Goal: Book appointment/travel/reservation

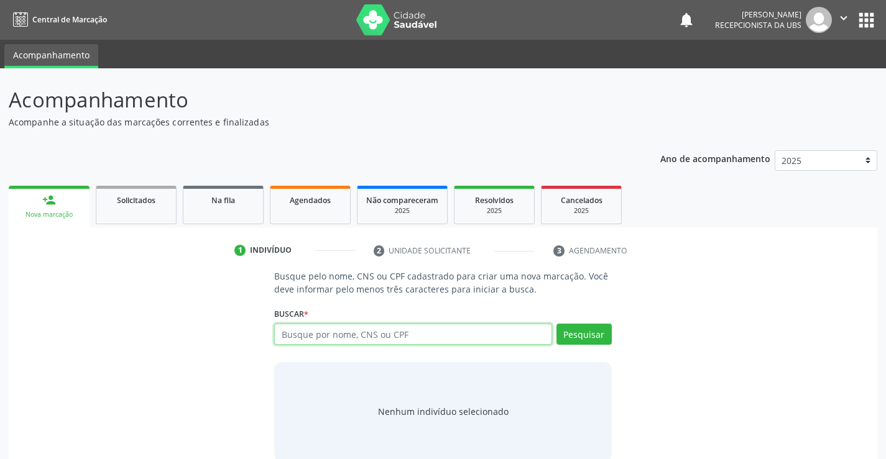
paste input "707003841044338"
type input "707003841044338"
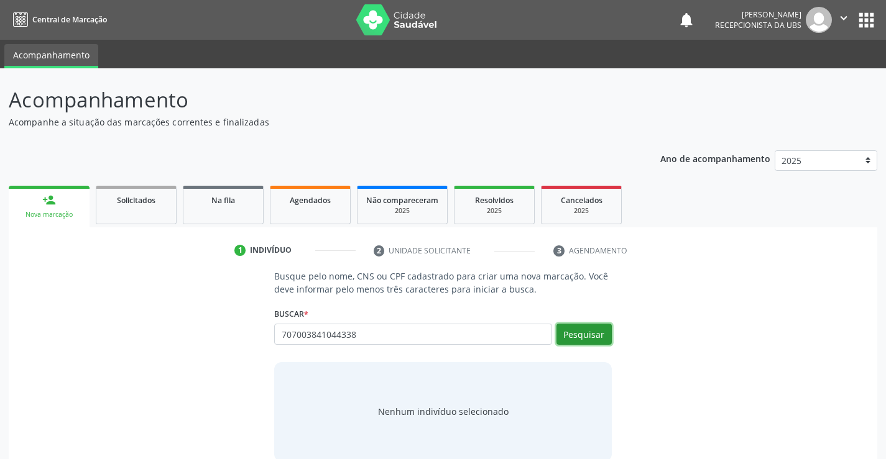
click at [587, 330] on button "Pesquisar" at bounding box center [583, 334] width 55 height 21
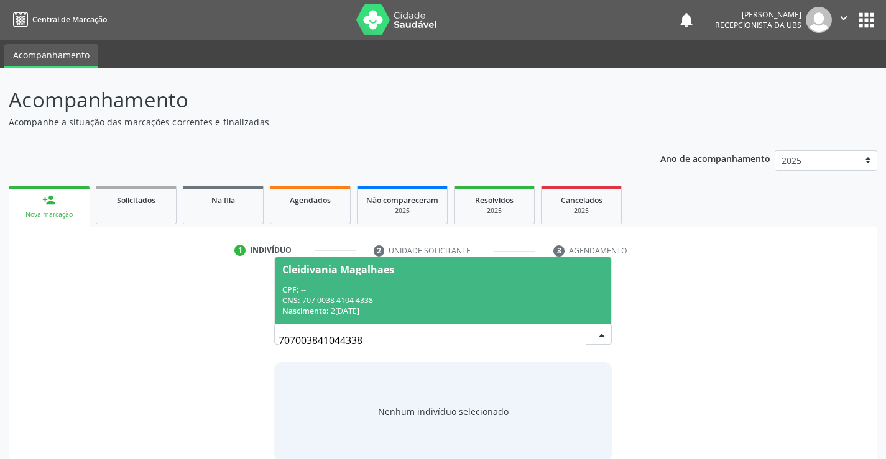
click at [430, 297] on div "CNS: 707 0038 4104 4338" at bounding box center [442, 300] width 321 height 11
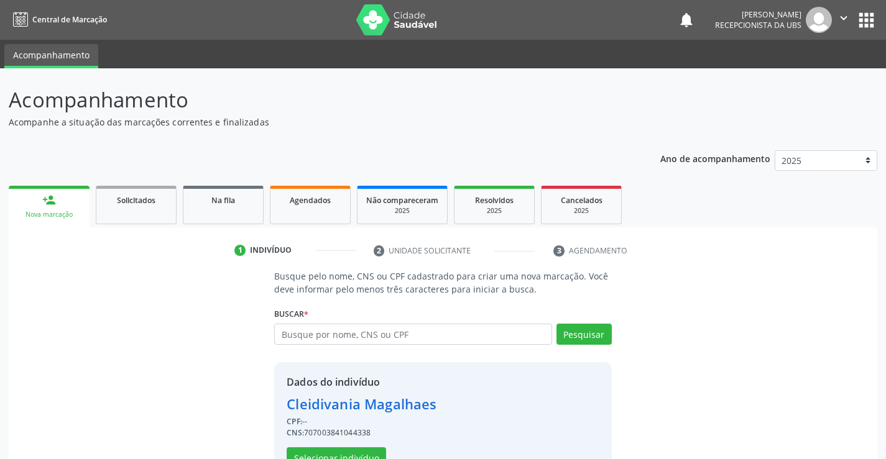
scroll to position [39, 0]
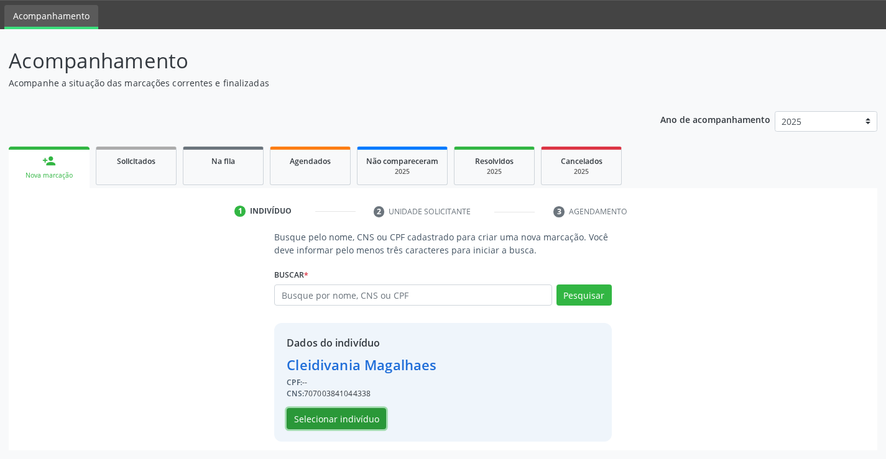
click at [361, 415] on button "Selecionar indivíduo" at bounding box center [336, 418] width 99 height 21
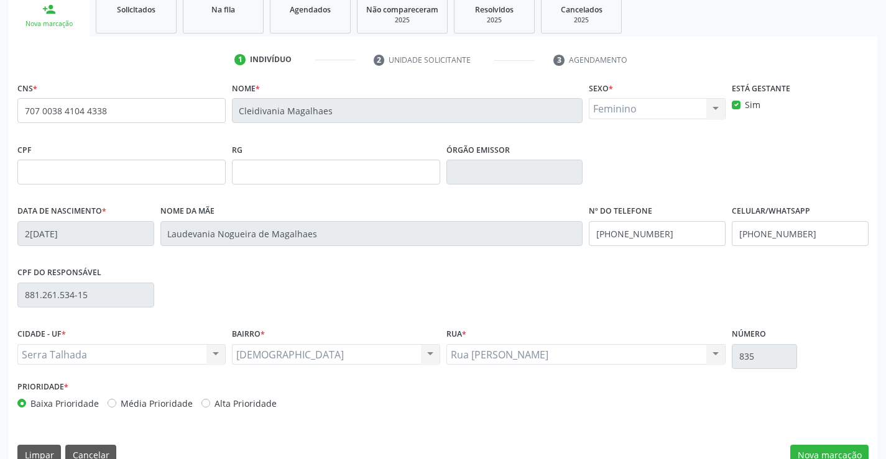
scroll to position [214, 0]
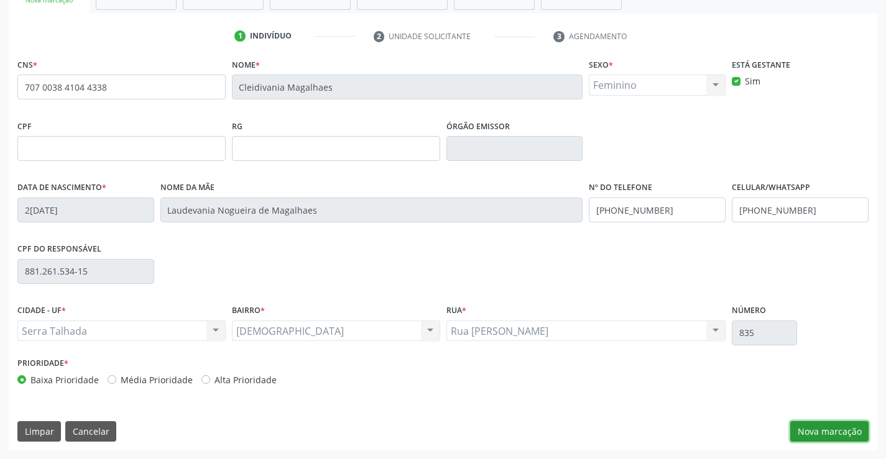
click at [824, 426] on button "Nova marcação" at bounding box center [829, 431] width 78 height 21
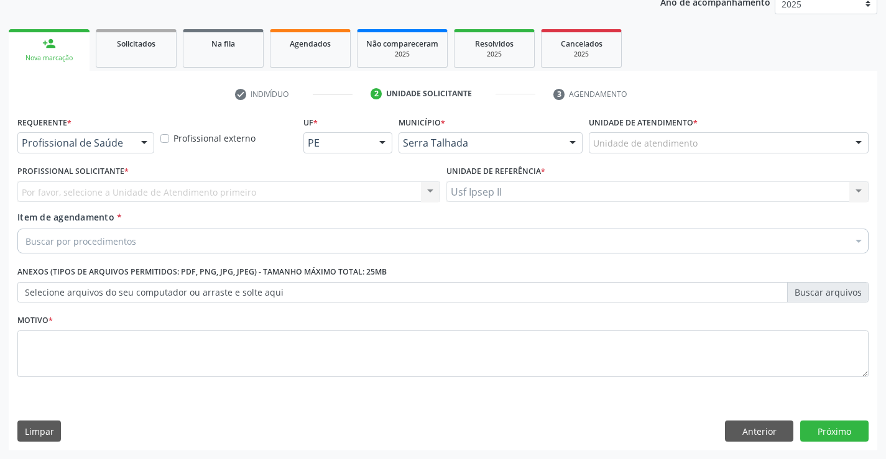
scroll to position [157, 0]
click at [816, 147] on div "Unidade de atendimento" at bounding box center [729, 142] width 280 height 21
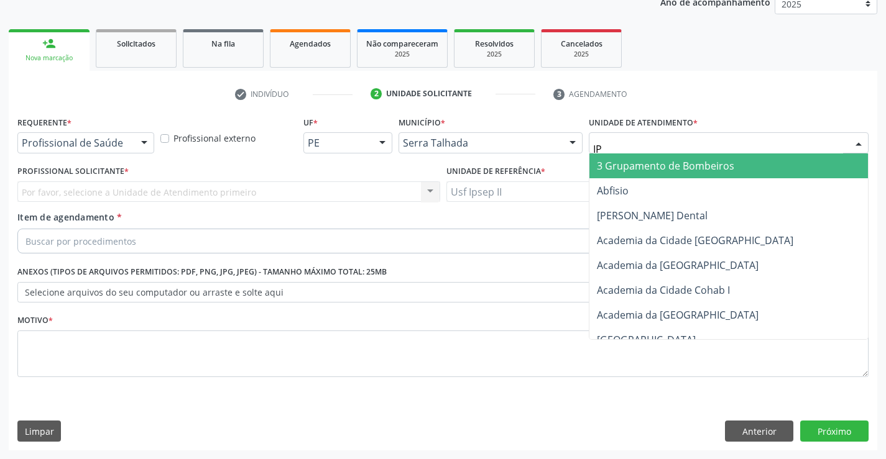
type input "IPS"
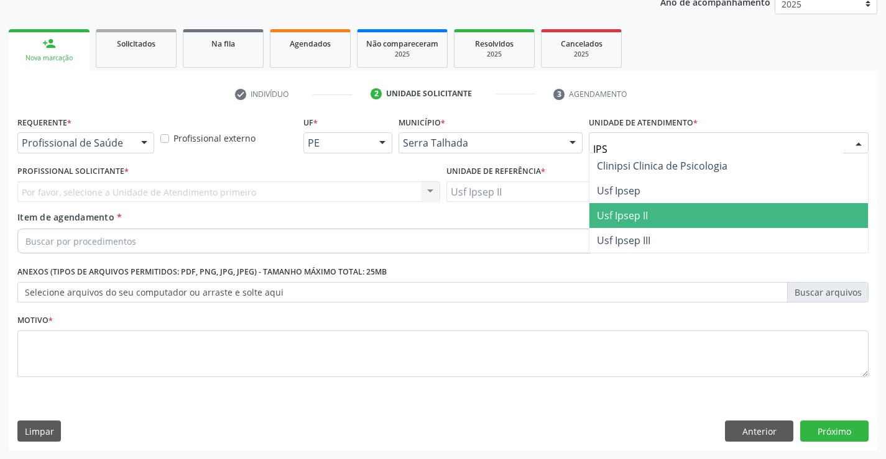
click at [629, 214] on span "Usf Ipsep II" at bounding box center [622, 216] width 51 height 14
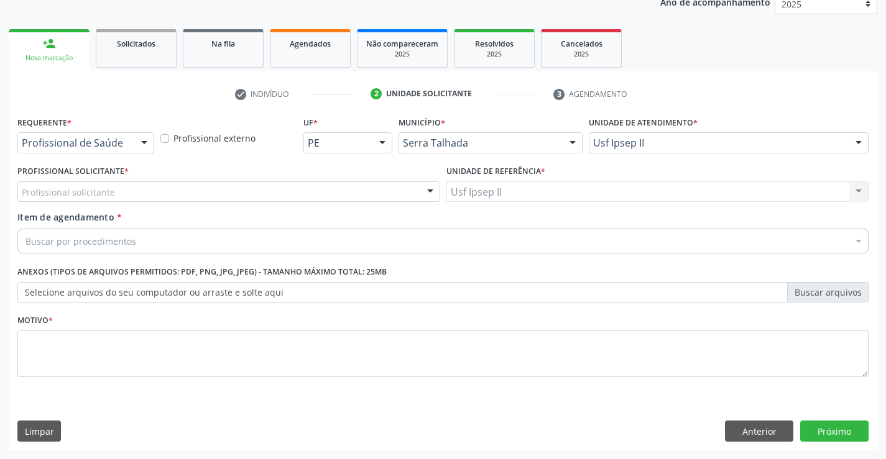
click at [123, 198] on div "Profissional solicitante" at bounding box center [228, 192] width 423 height 21
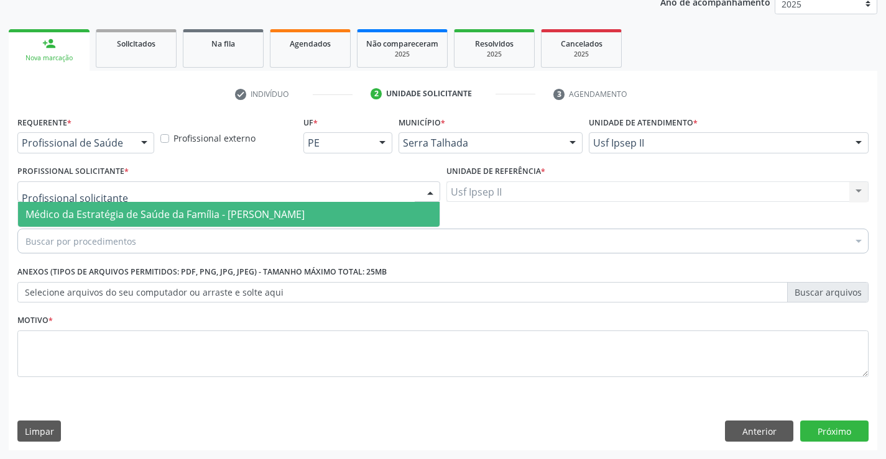
click at [129, 214] on span "Médico da Estratégia de Saúde da Família - [PERSON_NAME]" at bounding box center [164, 215] width 279 height 14
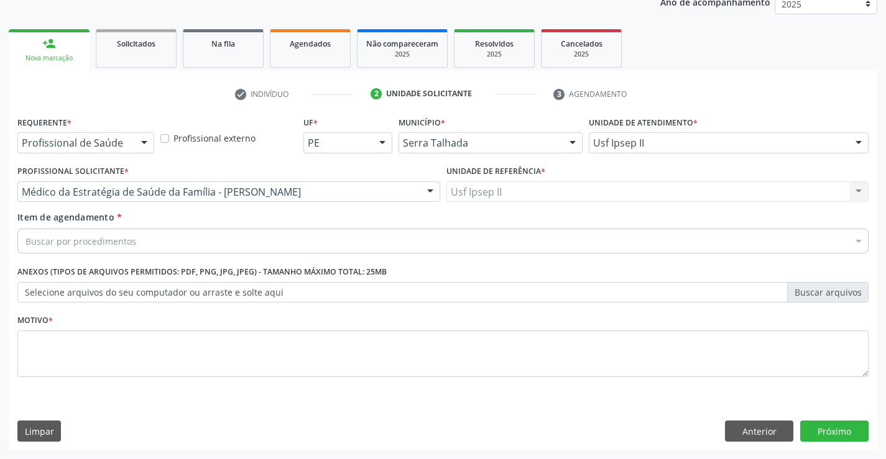
click at [123, 250] on div "Buscar por procedimentos" at bounding box center [442, 241] width 851 height 25
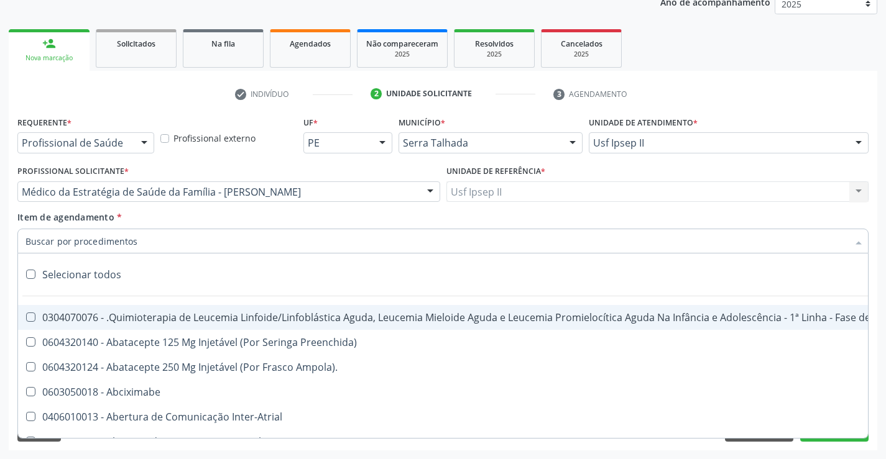
click at [127, 242] on input "Item de agendamento *" at bounding box center [436, 241] width 822 height 25
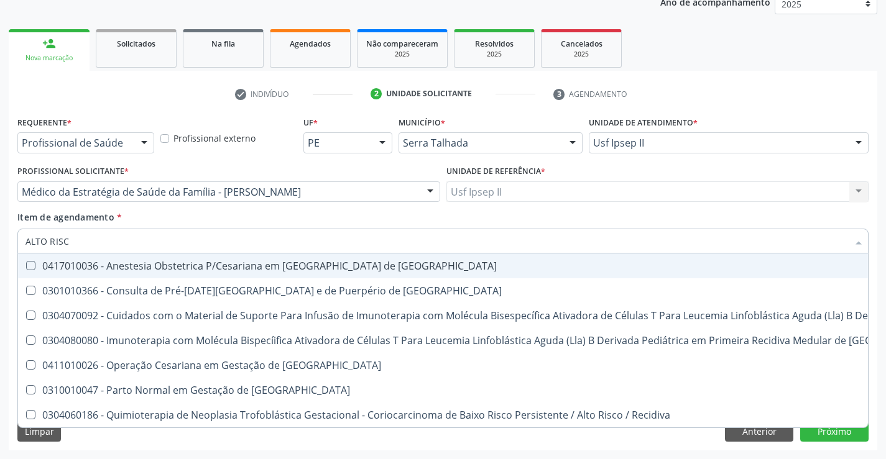
type input "ALTO RISCO"
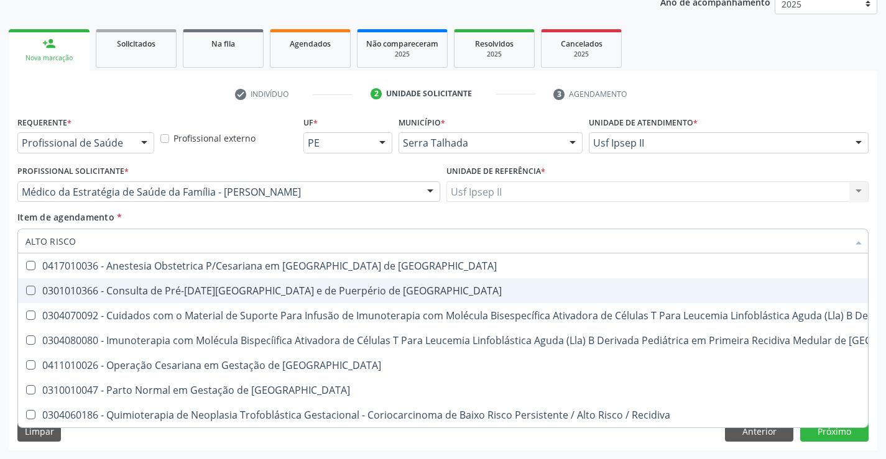
click at [189, 290] on div "0301010366 - Consulta de Pré-[DATE][GEOGRAPHIC_DATA] e de Puerpério de [GEOGRAP…" at bounding box center [663, 291] width 1277 height 10
checkbox Risco "true"
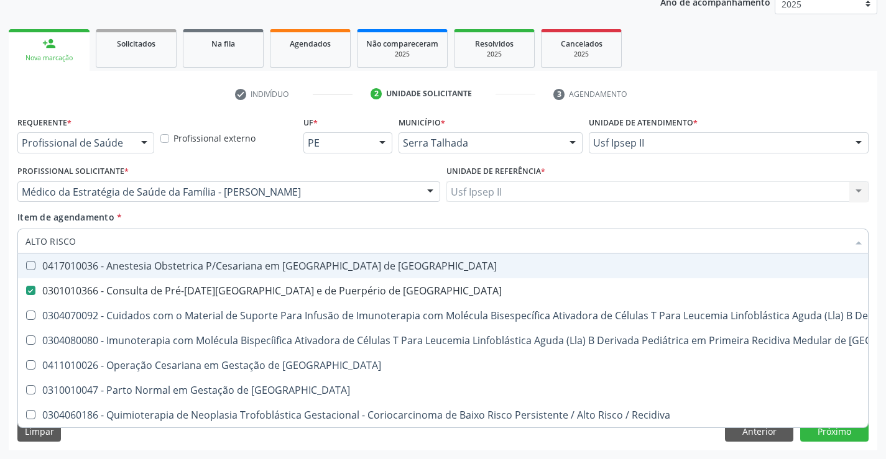
click at [204, 221] on div "Item de agendamento * ALTO RISCO Desfazer seleção 0417010036 - Anestesia Obstet…" at bounding box center [442, 230] width 851 height 39
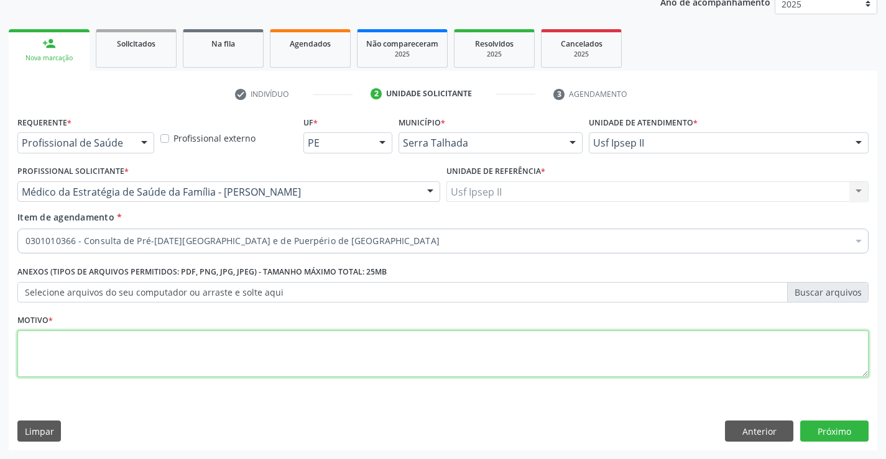
click at [154, 343] on textarea at bounding box center [442, 354] width 851 height 47
type textarea "E"
click at [853, 431] on button "Próximo" at bounding box center [834, 431] width 68 height 21
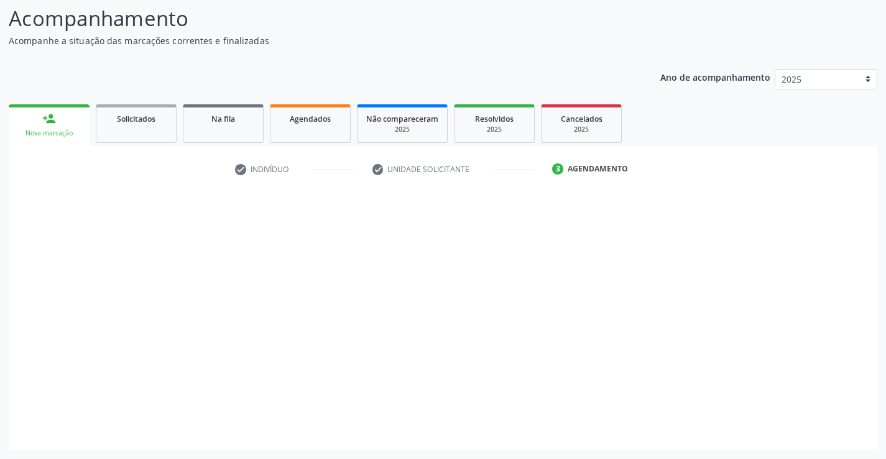
scroll to position [81, 0]
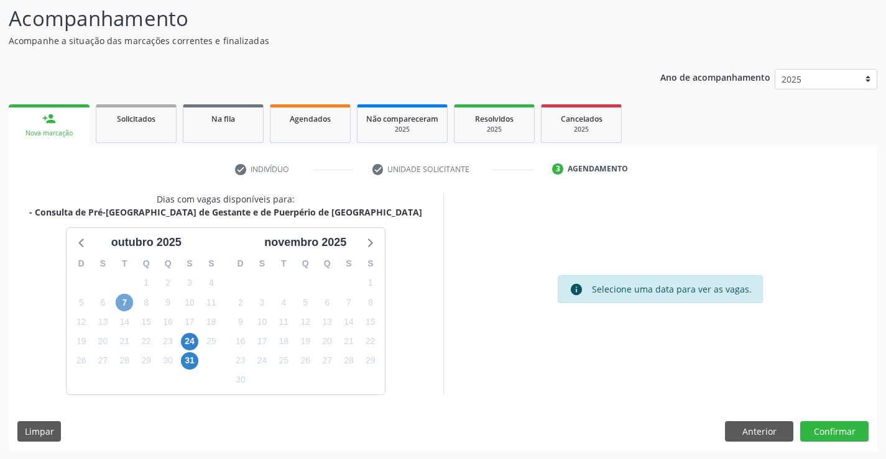
click at [124, 300] on span "7" at bounding box center [124, 302] width 17 height 17
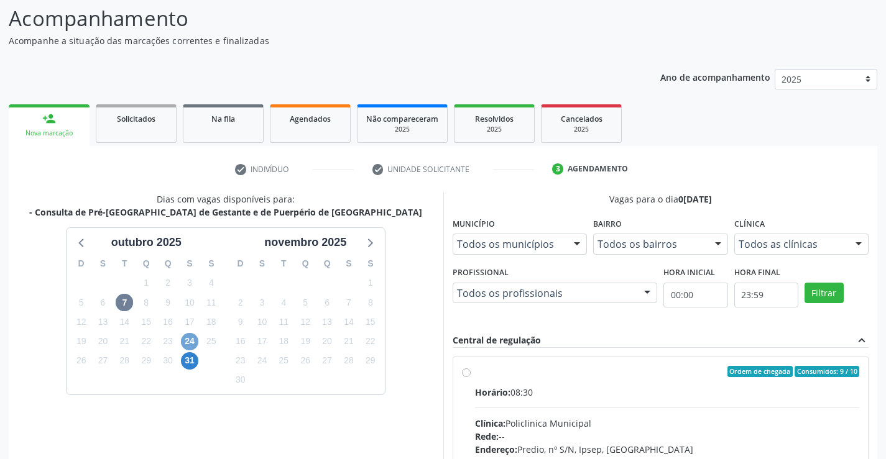
click at [191, 339] on span "24" at bounding box center [189, 341] width 17 height 17
click at [303, 430] on div "Dias com vagas disponíveis para: - Consulta de Pré-[GEOGRAPHIC_DATA] de Gestant…" at bounding box center [226, 384] width 435 height 382
click at [114, 301] on div "7" at bounding box center [125, 302] width 22 height 19
click at [119, 303] on span "7" at bounding box center [124, 302] width 17 height 17
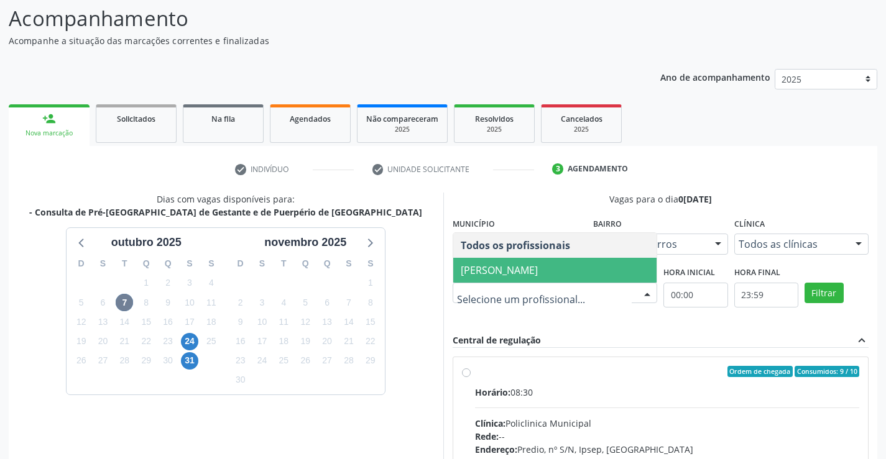
click at [523, 267] on span "[PERSON_NAME]" at bounding box center [499, 271] width 77 height 14
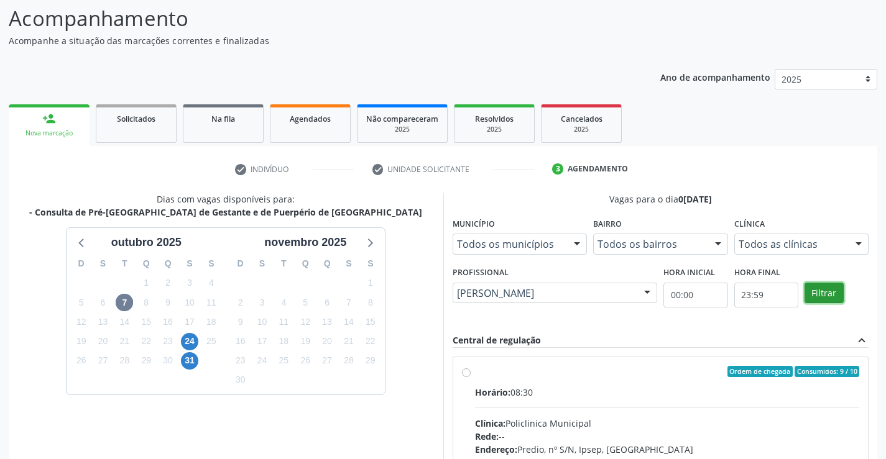
click at [814, 291] on button "Filtrar" at bounding box center [823, 293] width 39 height 21
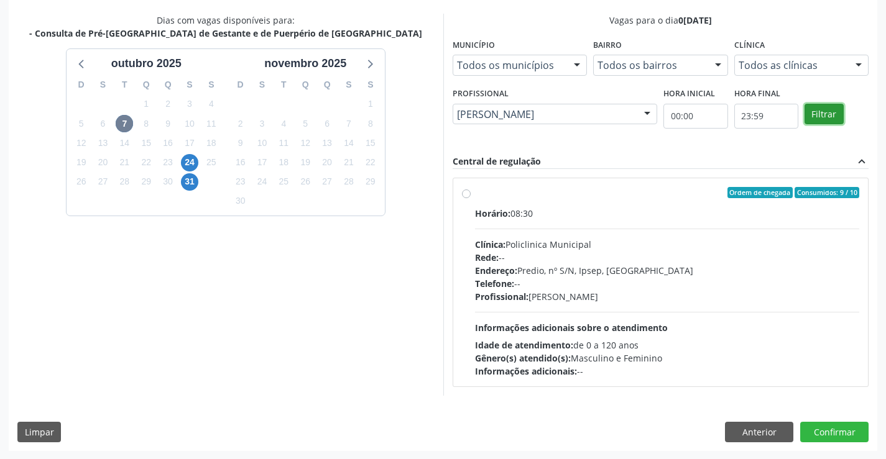
scroll to position [261, 0]
click at [188, 182] on span "31" at bounding box center [189, 181] width 17 height 17
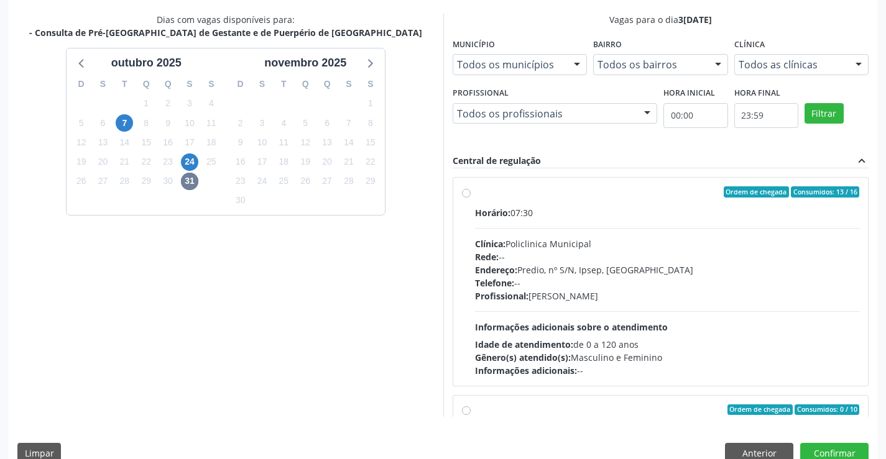
click at [648, 111] on div at bounding box center [647, 114] width 19 height 21
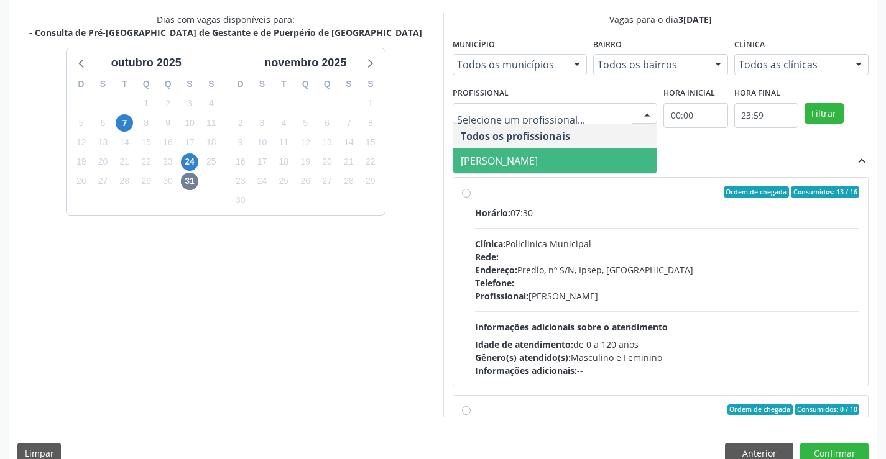
click at [538, 156] on span "[PERSON_NAME]" at bounding box center [499, 161] width 77 height 14
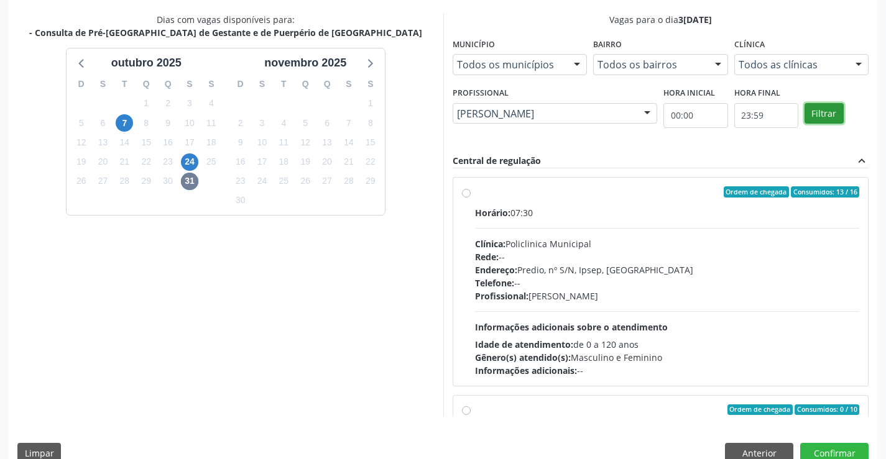
click at [811, 107] on button "Filtrar" at bounding box center [823, 113] width 39 height 21
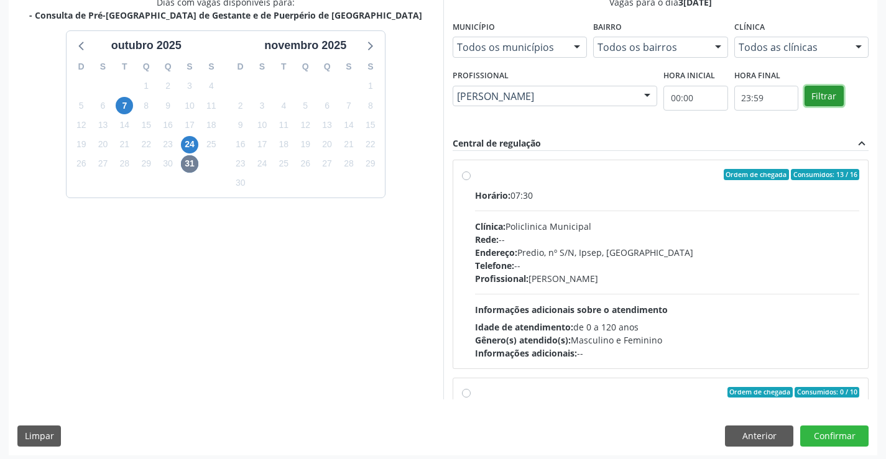
scroll to position [283, 0]
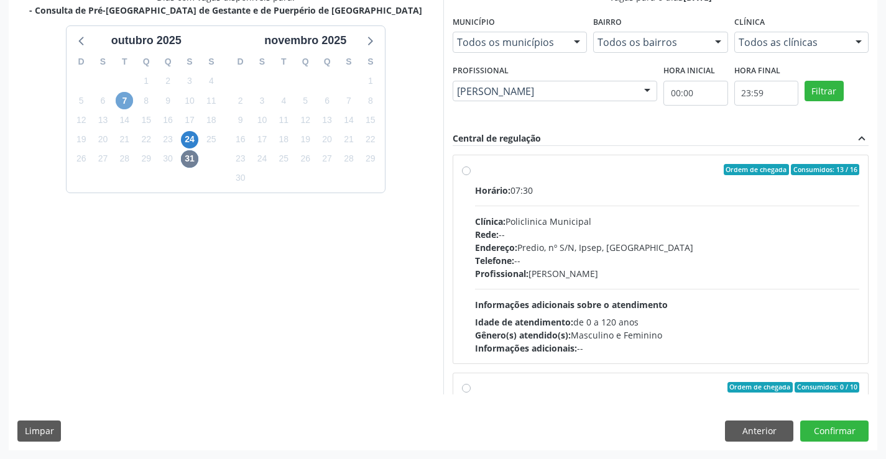
click at [121, 104] on span "7" at bounding box center [124, 100] width 17 height 17
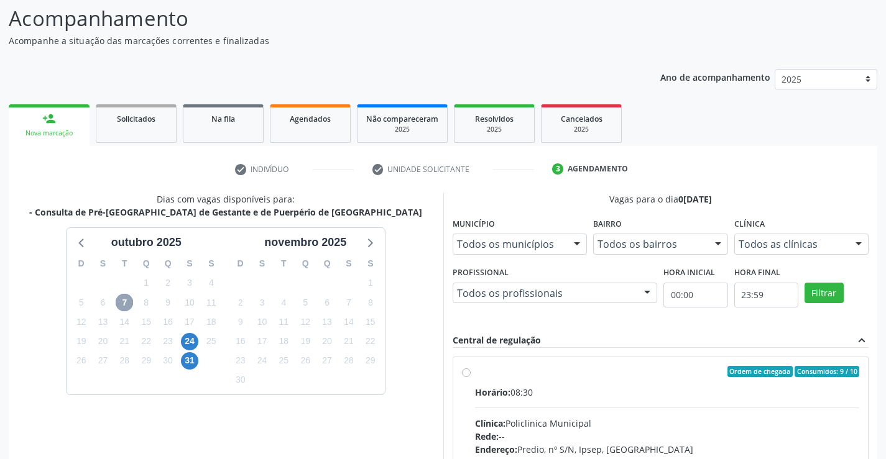
scroll to position [261, 0]
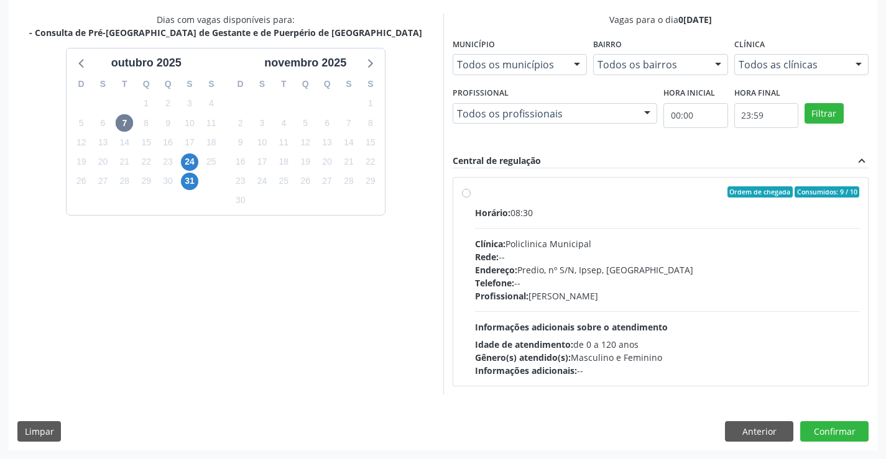
click at [513, 230] on div "Horário: 08:30 Clínica: Policlinica Municipal Rede: -- Endereço: Predio, nº S/N…" at bounding box center [667, 291] width 385 height 171
click at [471, 198] on input "Ordem de chegada Consumidos: 9 / 10 Horário: 08:30 Clínica: Policlinica Municip…" at bounding box center [466, 191] width 9 height 11
radio input "true"
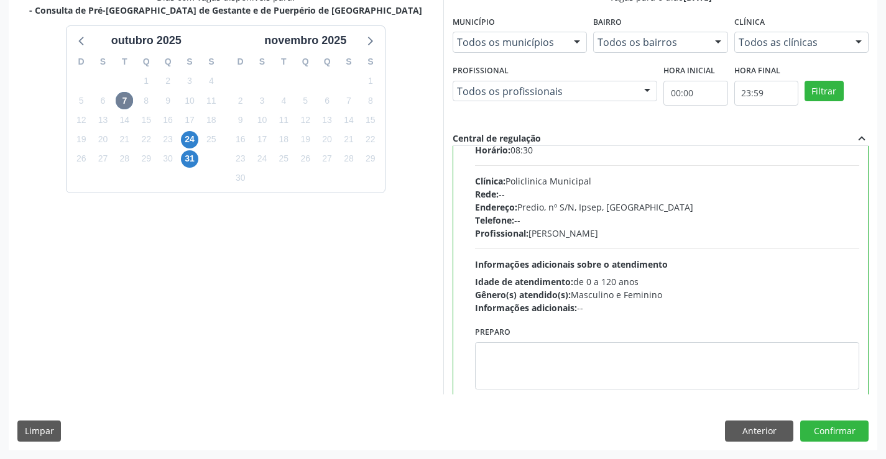
scroll to position [62, 0]
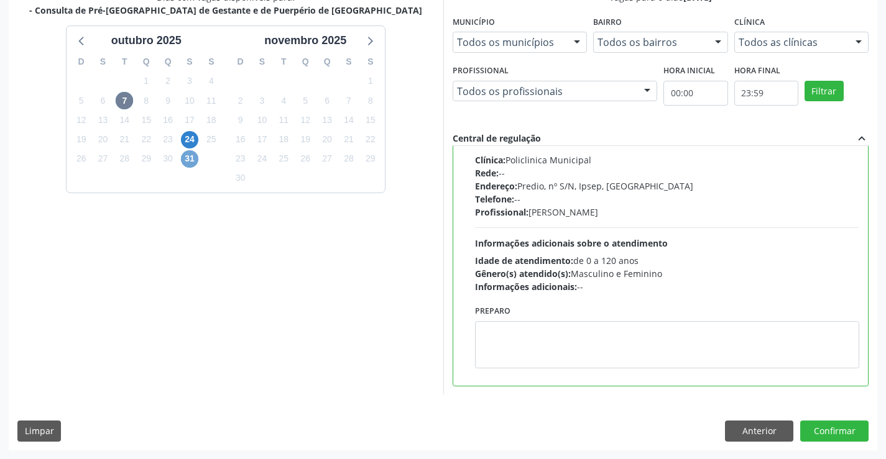
click at [188, 157] on span "31" at bounding box center [189, 158] width 17 height 17
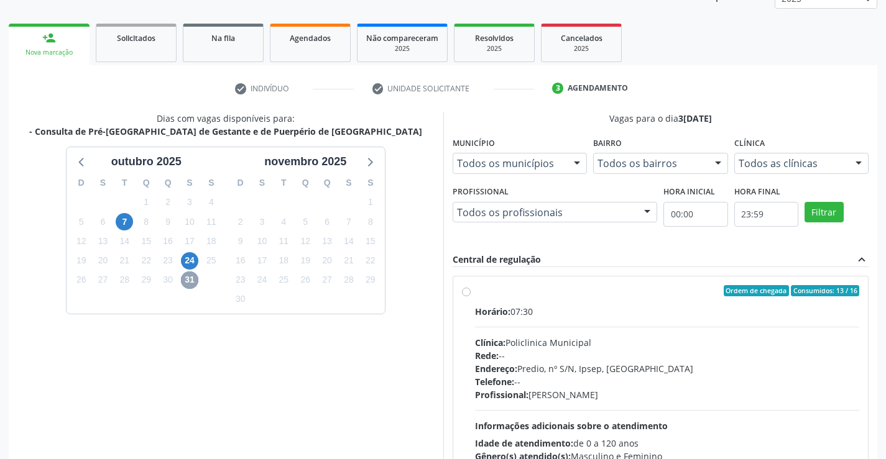
scroll to position [159, 0]
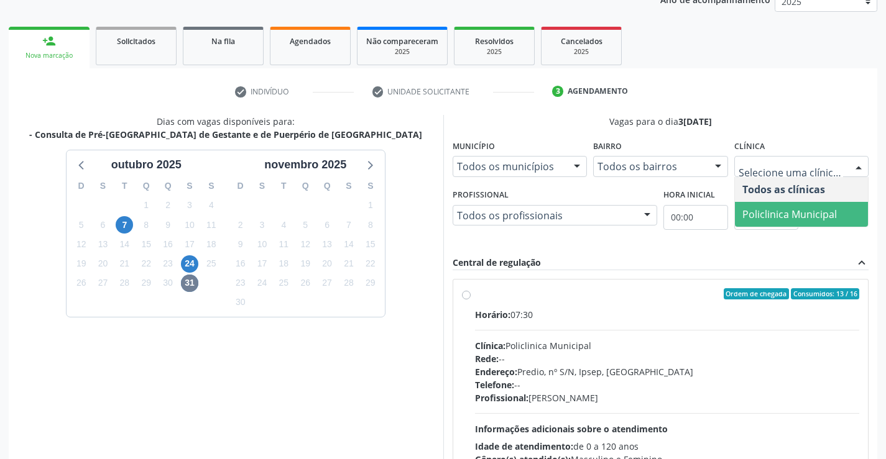
click at [770, 211] on span "Policlinica Municipal" at bounding box center [789, 215] width 94 height 14
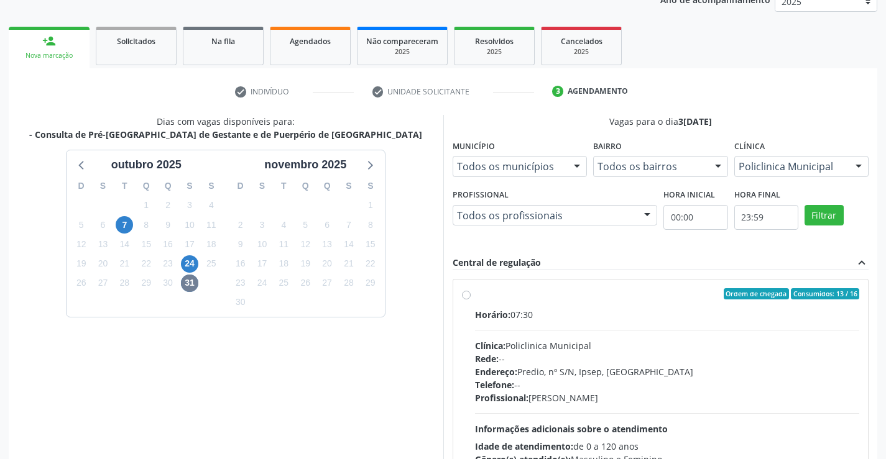
click at [612, 223] on div "Todos os profissionais" at bounding box center [555, 215] width 205 height 21
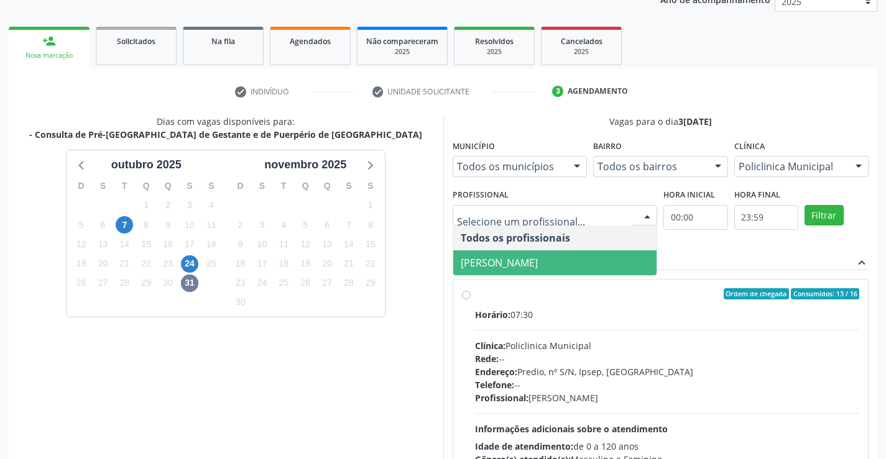
click at [582, 262] on span "[PERSON_NAME]" at bounding box center [555, 263] width 204 height 25
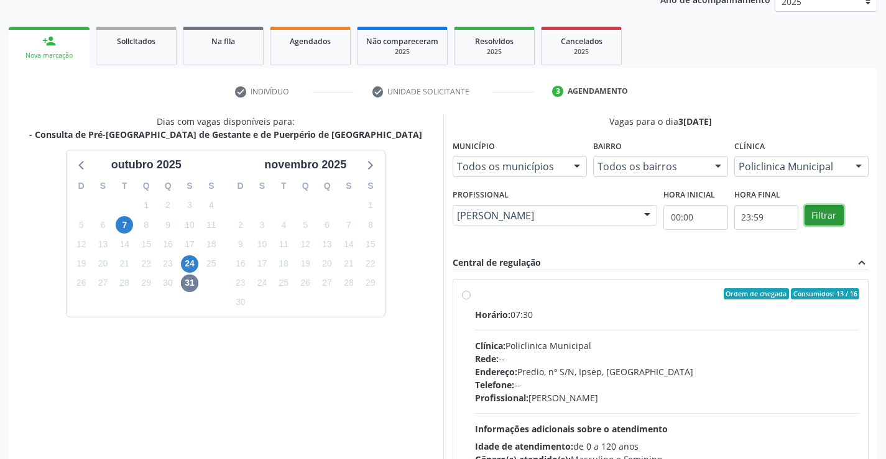
click at [818, 211] on button "Filtrar" at bounding box center [823, 215] width 39 height 21
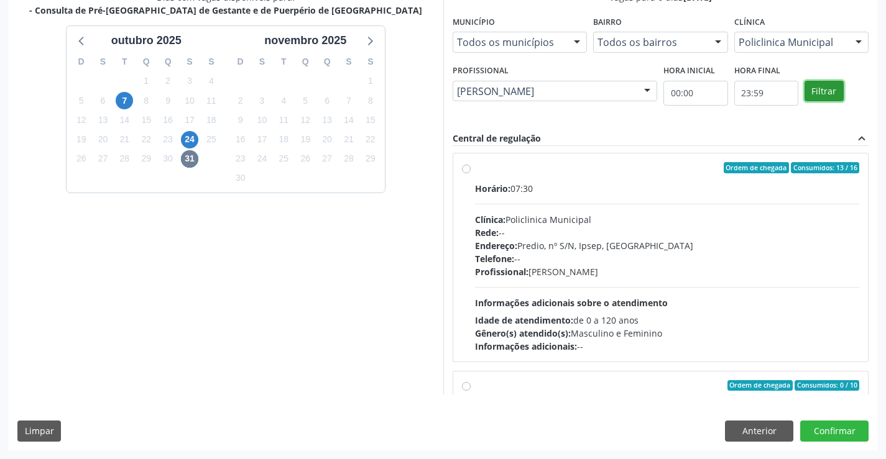
scroll to position [0, 0]
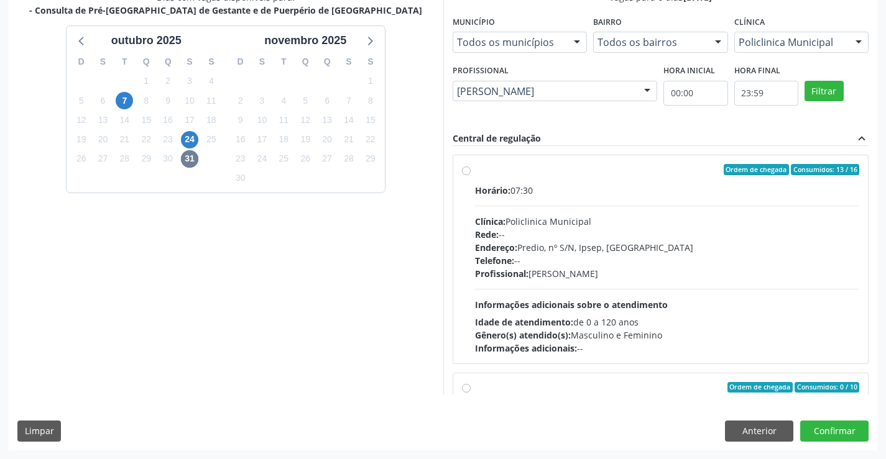
click at [568, 198] on div "Horário: 07:30 Clínica: Policlinica Municipal Rede: -- Endereço: Predio, nº S/N…" at bounding box center [667, 269] width 385 height 171
click at [471, 175] on input "Ordem de chegada Consumidos: 13 / 16 Horário: 07:30 Clínica: Policlinica Munici…" at bounding box center [466, 169] width 9 height 11
radio input "true"
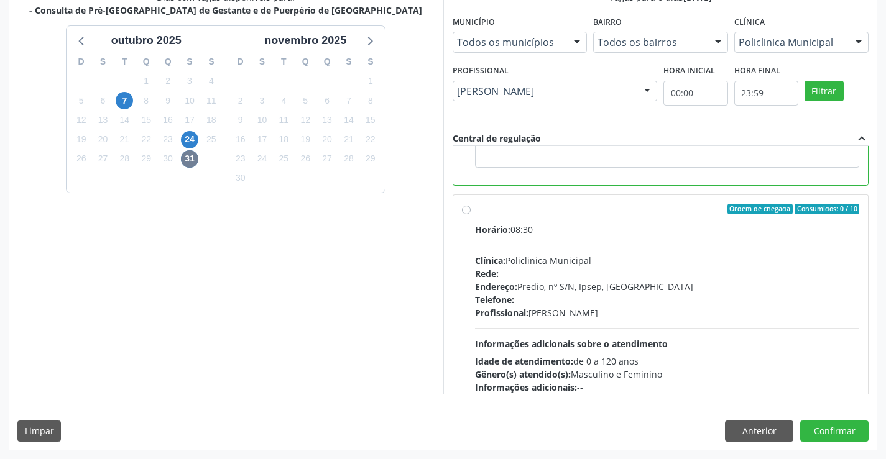
scroll to position [280, 0]
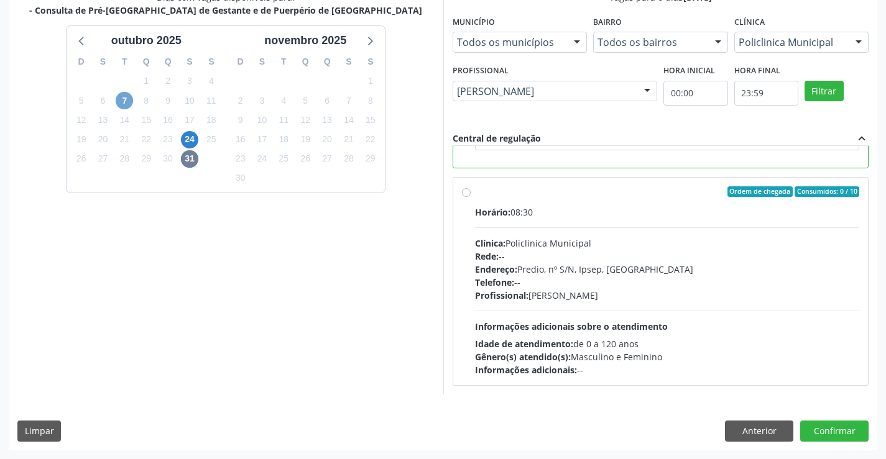
click at [121, 95] on span "7" at bounding box center [124, 100] width 17 height 17
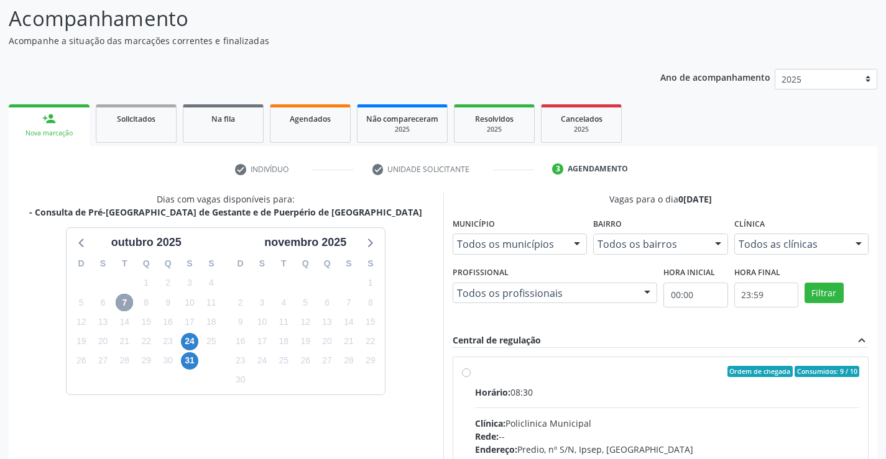
scroll to position [261, 0]
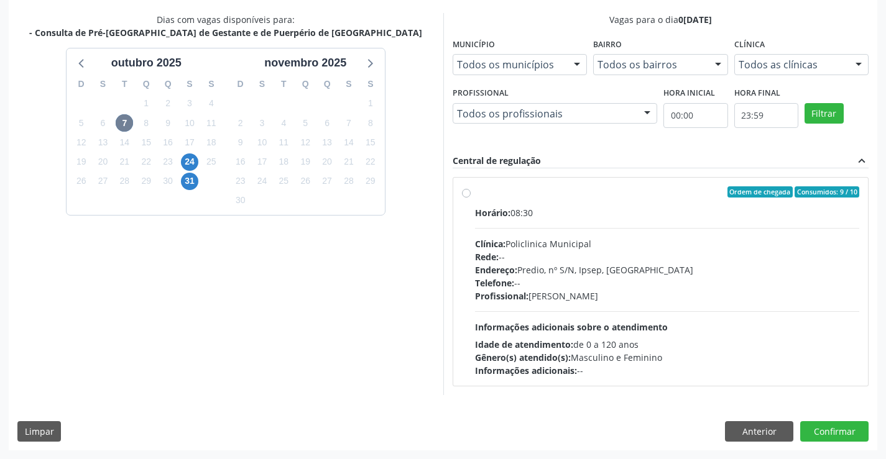
click at [834, 72] on div "Todos as clínicas" at bounding box center [801, 64] width 135 height 21
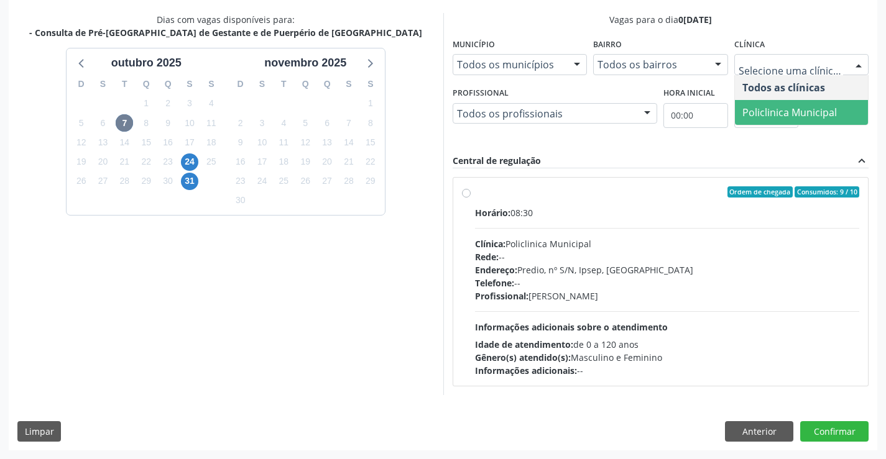
click at [791, 113] on span "Policlinica Municipal" at bounding box center [789, 113] width 94 height 14
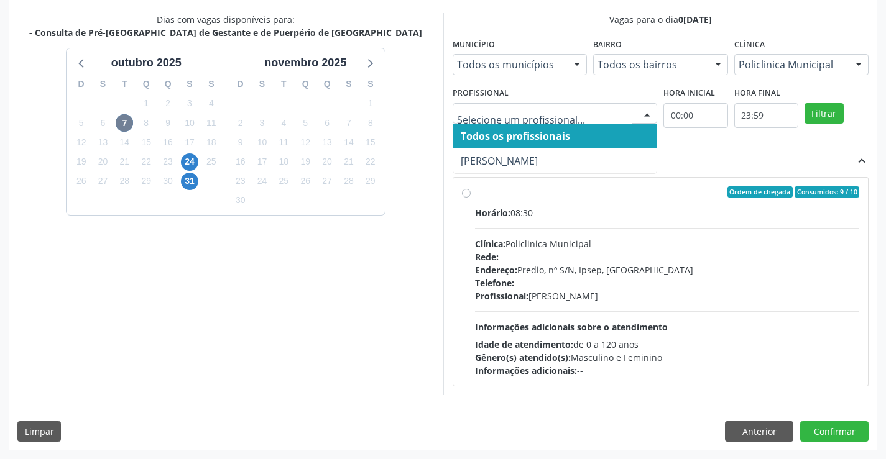
click at [532, 155] on span "[PERSON_NAME]" at bounding box center [499, 161] width 77 height 14
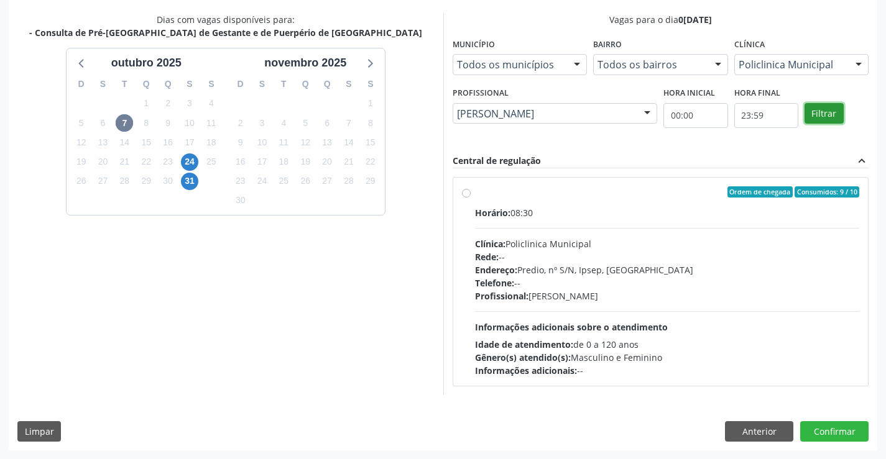
click at [822, 111] on button "Filtrar" at bounding box center [823, 113] width 39 height 21
click at [615, 233] on div "Horário: 08:30 Clínica: Policlinica Municipal Rede: -- Endereço: Predio, nº S/N…" at bounding box center [667, 291] width 385 height 171
click at [471, 198] on input "Ordem de chegada Consumidos: 9 / 10 Horário: 08:30 Clínica: Policlinica Municip…" at bounding box center [466, 191] width 9 height 11
radio input "true"
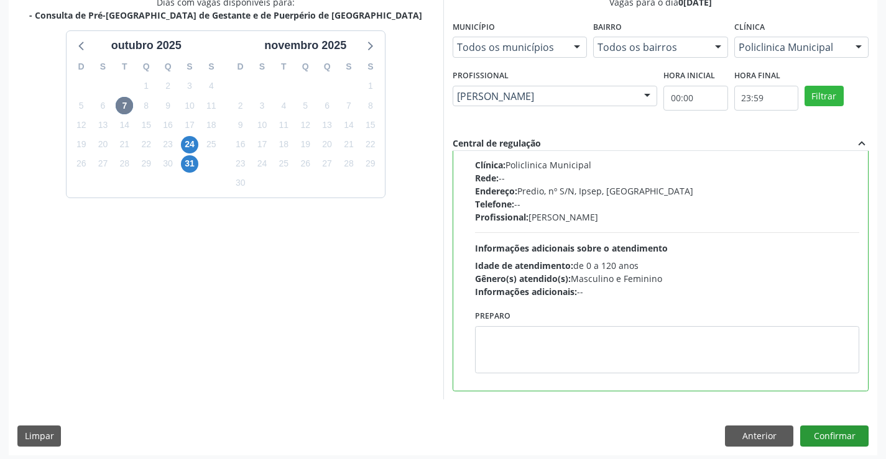
scroll to position [283, 0]
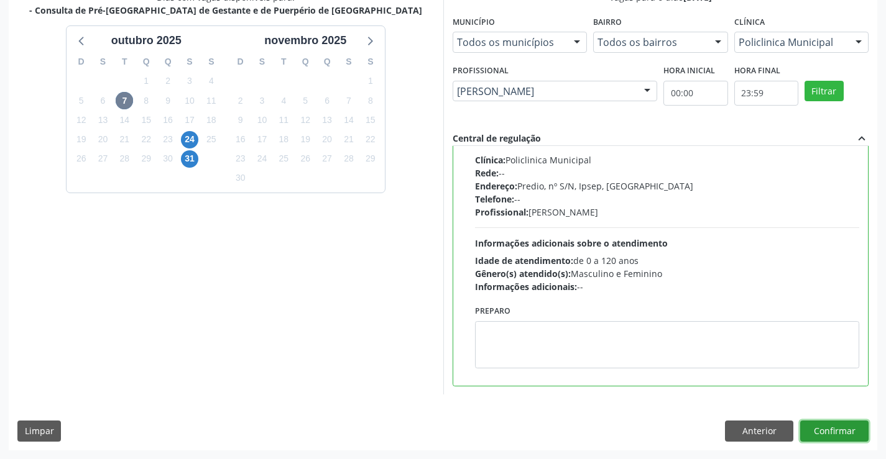
click at [826, 426] on button "Confirmar" at bounding box center [834, 431] width 68 height 21
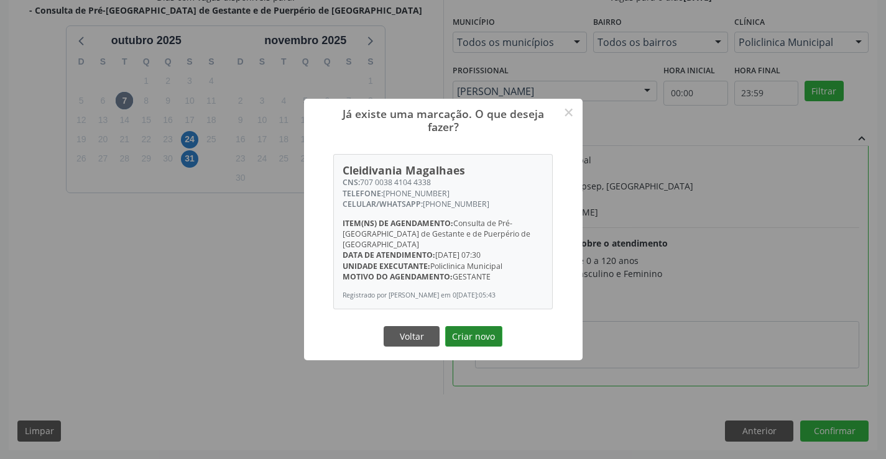
click at [483, 329] on button "Criar novo" at bounding box center [473, 336] width 57 height 21
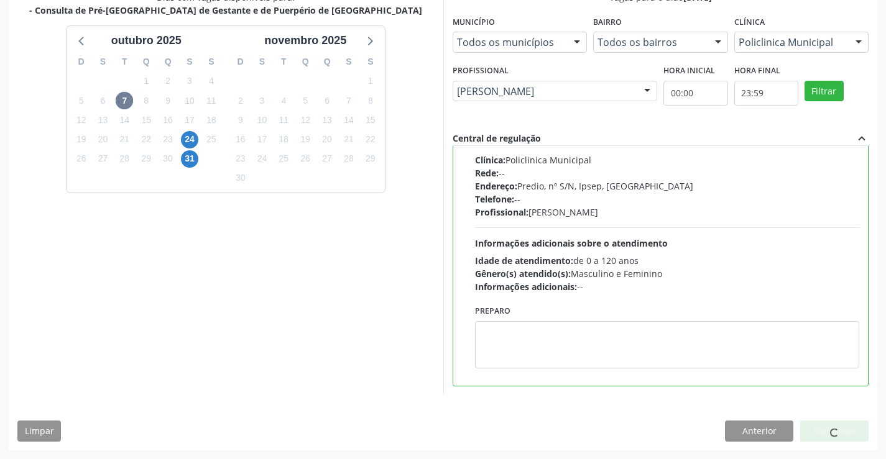
scroll to position [0, 0]
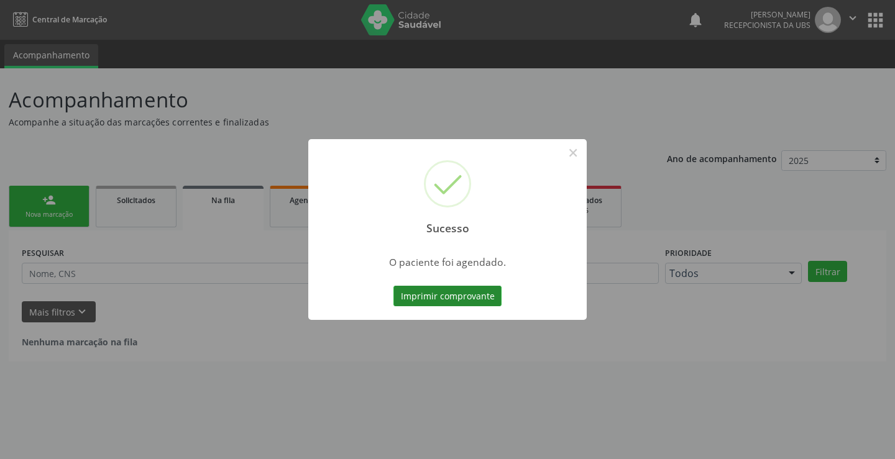
click at [481, 299] on button "Imprimir comprovante" at bounding box center [447, 296] width 108 height 21
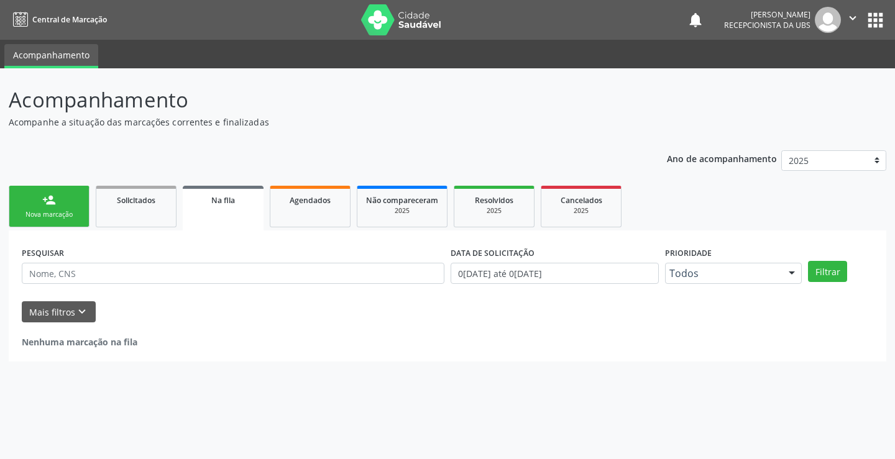
click at [49, 206] on div "person_add" at bounding box center [49, 200] width 14 height 14
